Goal: Information Seeking & Learning: Learn about a topic

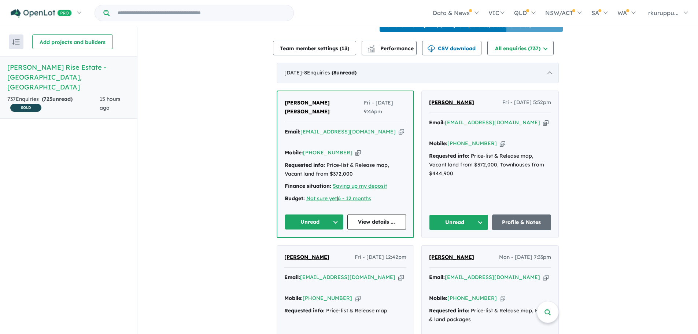
scroll to position [220, 0]
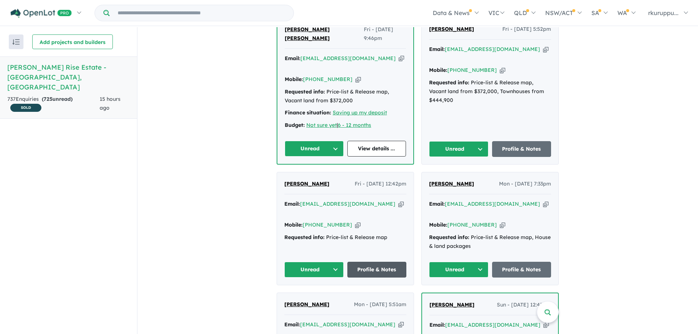
click at [383, 262] on link "Profile & Notes" at bounding box center [376, 270] width 59 height 16
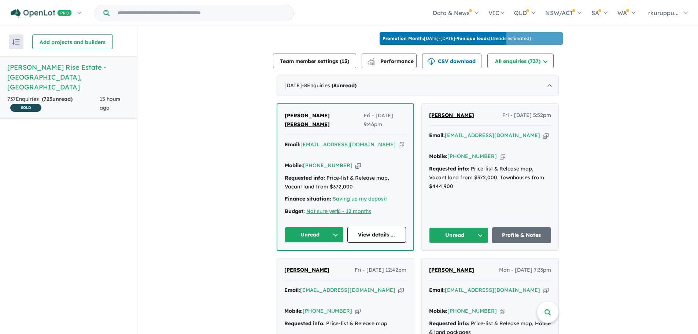
scroll to position [147, 0]
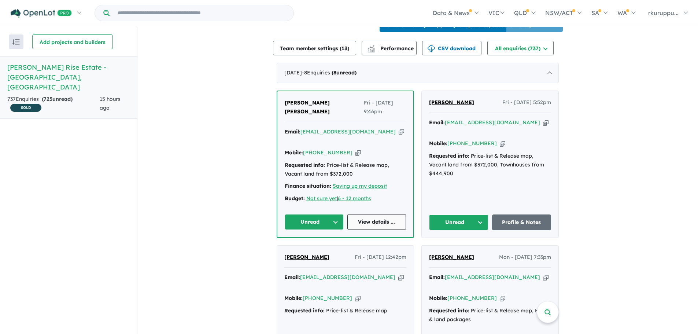
click at [389, 214] on link "View details ..." at bounding box center [376, 222] width 59 height 16
click at [381, 214] on link "View details ..." at bounding box center [376, 222] width 59 height 16
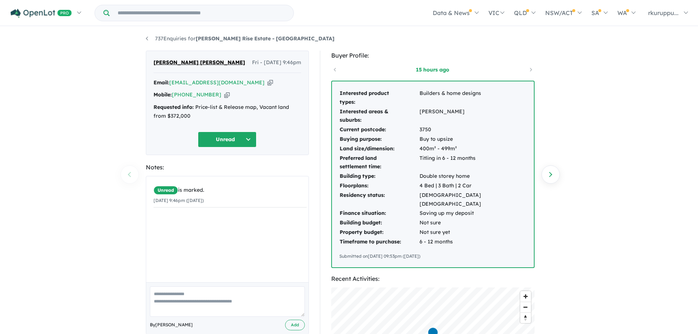
drag, startPoint x: 338, startPoint y: 93, endPoint x: 498, endPoint y: 224, distance: 206.4
click at [498, 224] on div "Interested product types: Builders & home designs Interested areas & suburbs: W…" at bounding box center [433, 174] width 202 height 186
drag, startPoint x: 370, startPoint y: 56, endPoint x: 331, endPoint y: 57, distance: 38.5
click at [331, 57] on div "Buyer Profile:" at bounding box center [432, 56] width 203 height 10
copy div "Buyer Profile:"
